Goal: Information Seeking & Learning: Learn about a topic

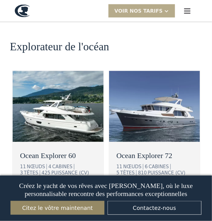
scroll to position [1096, 0]
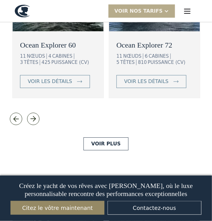
click at [194, 92] on div "Ocean Explorer 72 11 NŒUDS 6 CABINES 5 TÊTES 810 PUISSANCE (CV) voir les détails" at bounding box center [154, 65] width 91 height 64
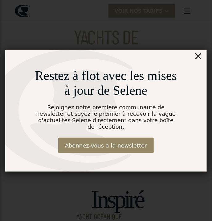
scroll to position [0, 0]
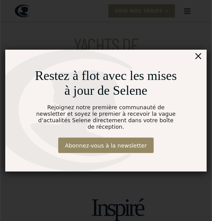
click at [202, 62] on font "×" at bounding box center [198, 56] width 9 height 12
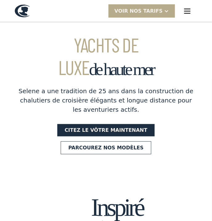
click at [191, 10] on img "menu" at bounding box center [187, 11] width 9 height 9
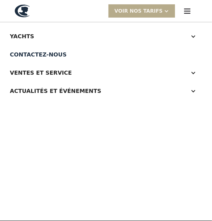
click at [32, 33] on div "Yachts" at bounding box center [100, 36] width 180 height 8
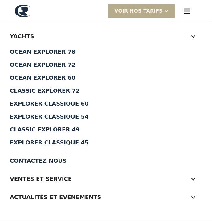
click at [76, 143] on div "Explorer classique 45" at bounding box center [106, 143] width 192 height 6
click at [67, 125] on link "Classic Explorer 49" at bounding box center [106, 129] width 192 height 13
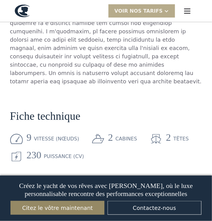
scroll to position [525, 0]
click at [196, 158] on section "Fiche technique 9 vitesse (nœuds) 2 cabines 2 têtes 230 Puissance (CV) LOA : 49…" at bounding box center [106, 156] width 192 height 133
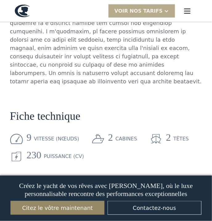
click at [196, 158] on section "Fiche technique 9 vitesse (nœuds) 2 cabines 2 têtes 230 Puissance (CV) LOA : 49…" at bounding box center [106, 156] width 192 height 133
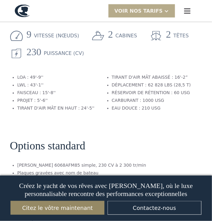
scroll to position [0, 0]
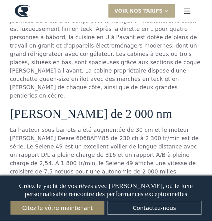
scroll to position [492, 0]
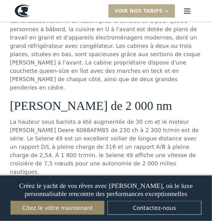
click at [186, 181] on p "Le 49 dispose également d'une plateforme de bain intégrée avec échelle de bain …" at bounding box center [106, 218] width 192 height 75
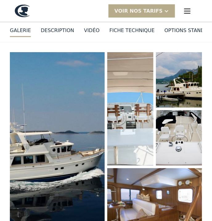
scroll to position [0, 0]
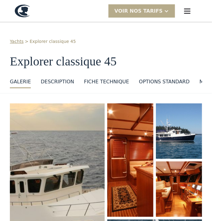
click at [161, 11] on font "VOIR nos tarifs" at bounding box center [139, 11] width 48 height 6
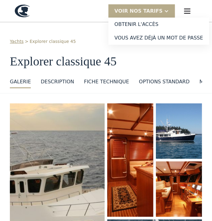
click at [158, 22] on font "Obtenir l'accès" at bounding box center [137, 24] width 44 height 6
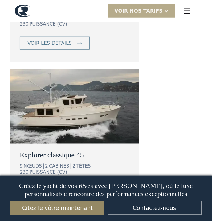
scroll to position [1002, 0]
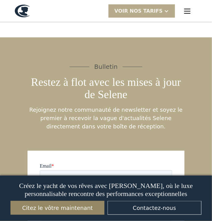
scroll to position [1757, 0]
